Goal: Navigation & Orientation: Find specific page/section

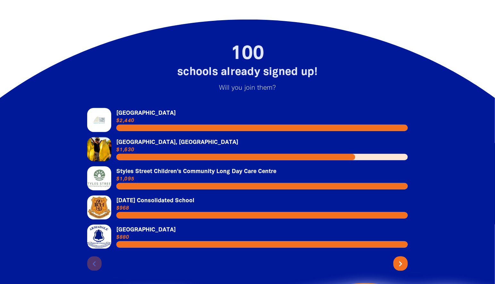
scroll to position [1321, 0]
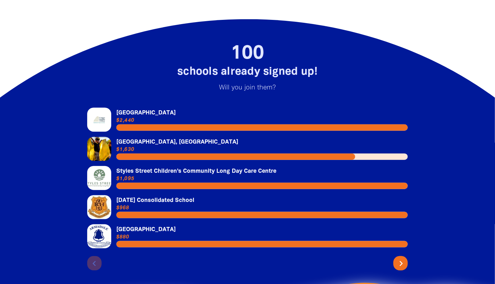
click at [397, 258] on icon "chevron_right" at bounding box center [401, 263] width 10 height 10
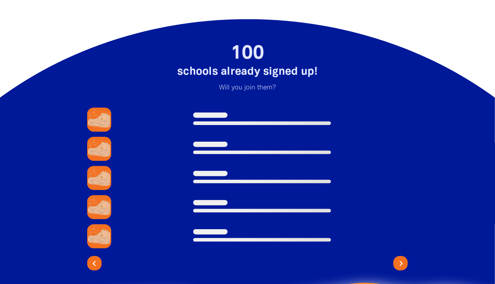
click at [397, 258] on icon "chevron_right" at bounding box center [401, 263] width 10 height 10
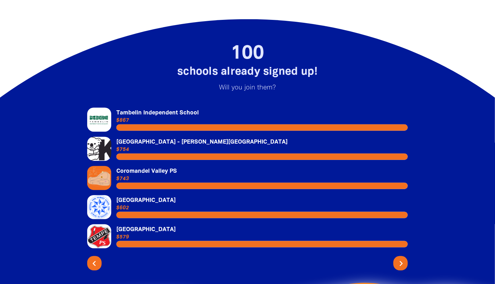
click at [397, 258] on icon "chevron_right" at bounding box center [401, 263] width 10 height 10
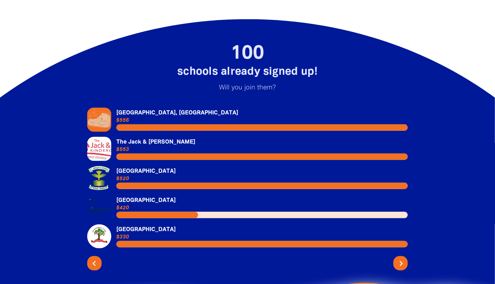
click at [397, 258] on icon "chevron_right" at bounding box center [401, 263] width 10 height 10
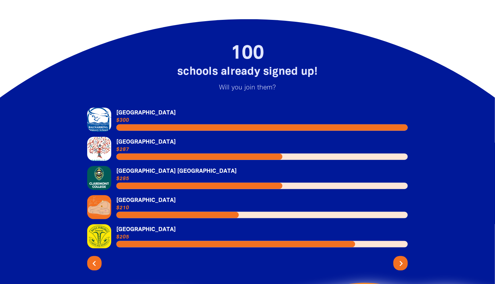
click at [397, 258] on icon "chevron_right" at bounding box center [401, 263] width 10 height 10
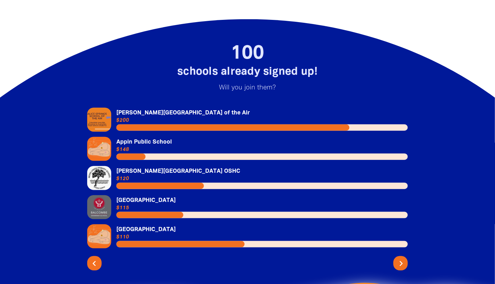
click at [397, 258] on icon "chevron_right" at bounding box center [401, 263] width 10 height 10
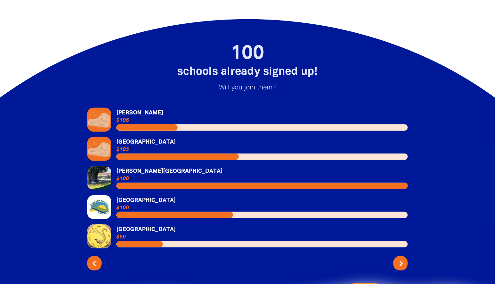
click at [397, 258] on icon "chevron_right" at bounding box center [401, 263] width 10 height 10
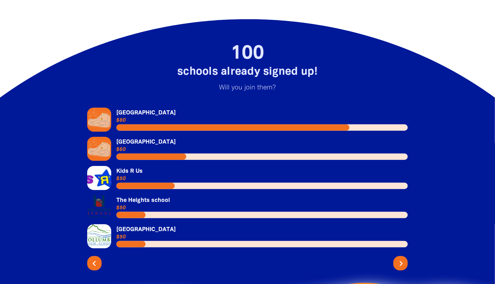
click at [397, 258] on icon "chevron_right" at bounding box center [401, 263] width 10 height 10
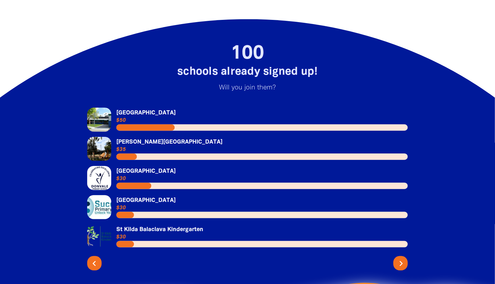
click at [397, 258] on icon "chevron_right" at bounding box center [401, 263] width 10 height 10
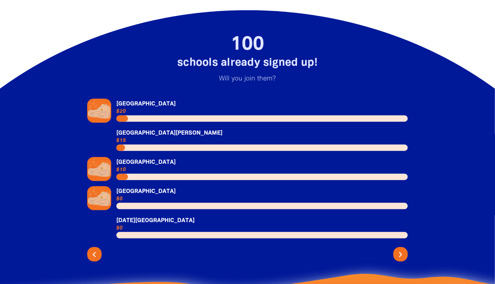
scroll to position [1334, 0]
